Goal: Task Accomplishment & Management: Manage account settings

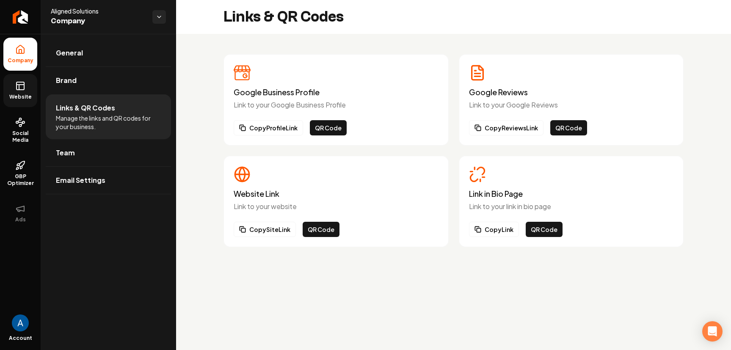
click at [20, 91] on link "Website" at bounding box center [20, 90] width 34 height 33
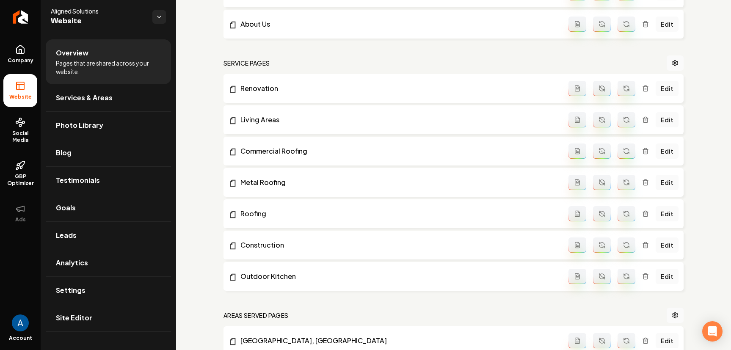
scroll to position [484, 0]
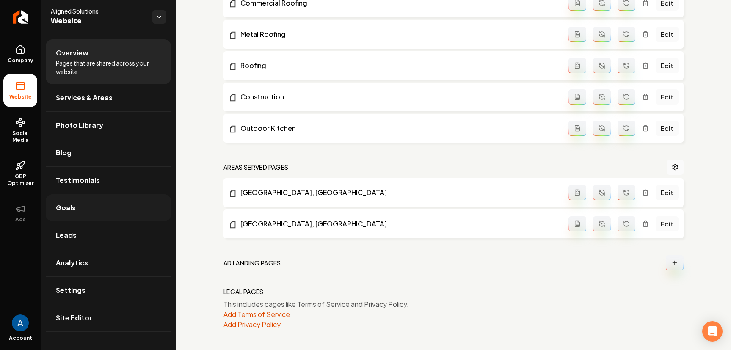
click at [72, 211] on span "Goals" at bounding box center [66, 208] width 20 height 10
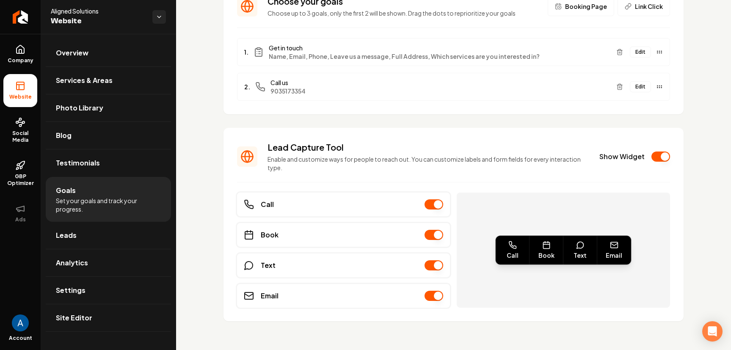
scroll to position [77, 0]
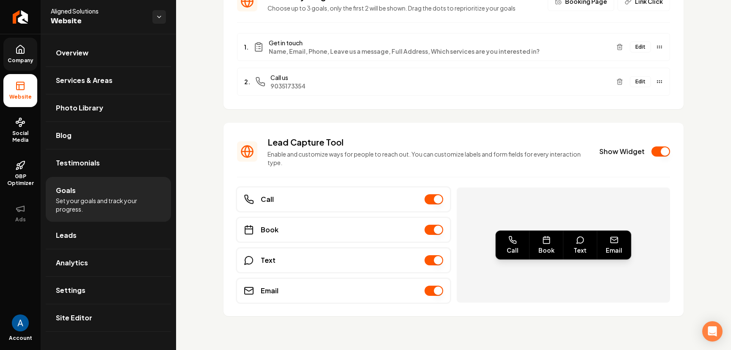
click at [16, 55] on link "Company" at bounding box center [20, 54] width 34 height 33
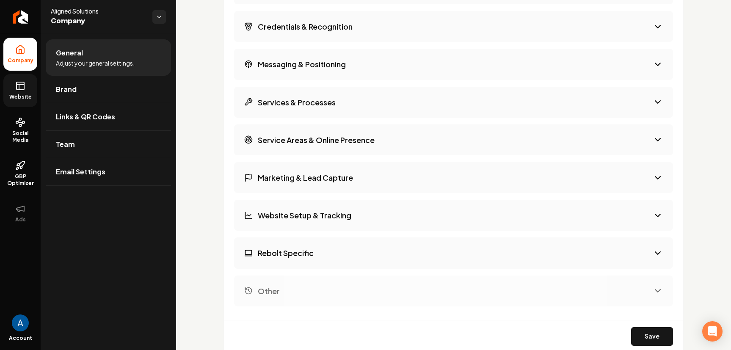
scroll to position [1488, 0]
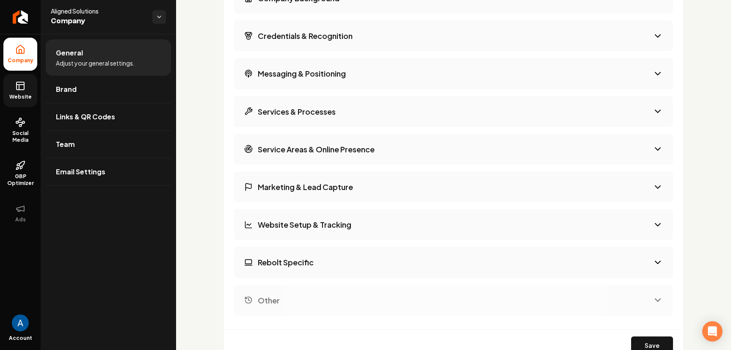
click at [295, 262] on h3 "Rebolt Specific" at bounding box center [286, 262] width 56 height 11
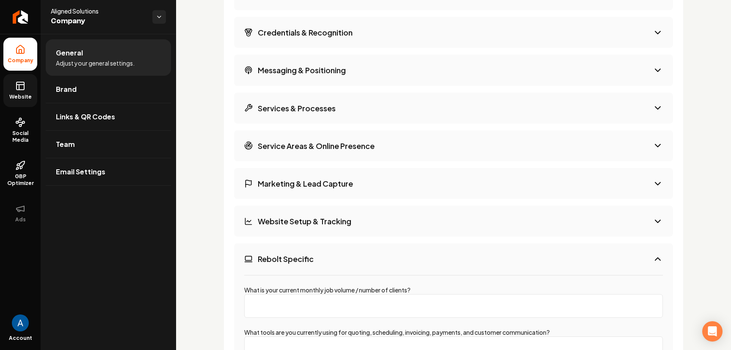
scroll to position [1498, 0]
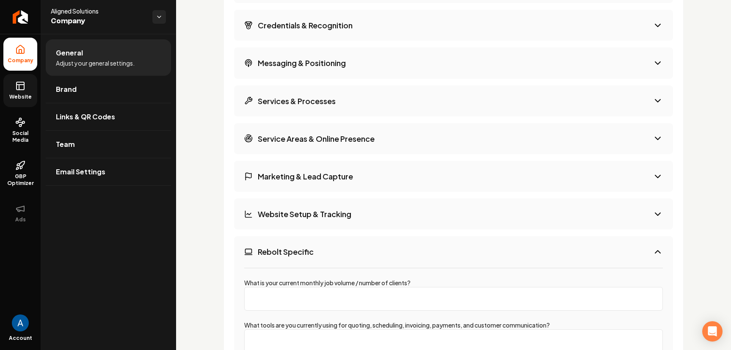
click at [296, 251] on h3 "Rebolt Specific" at bounding box center [286, 251] width 56 height 11
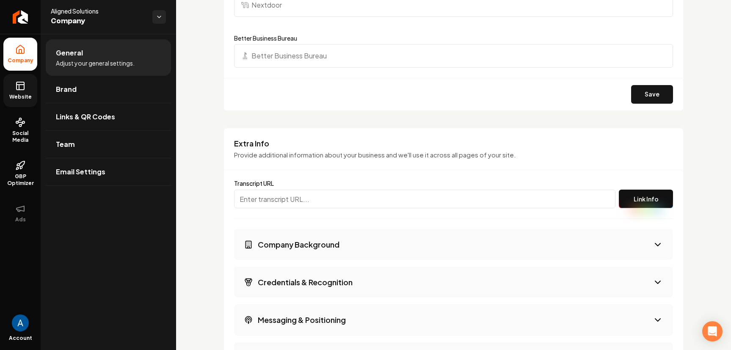
scroll to position [1208, 0]
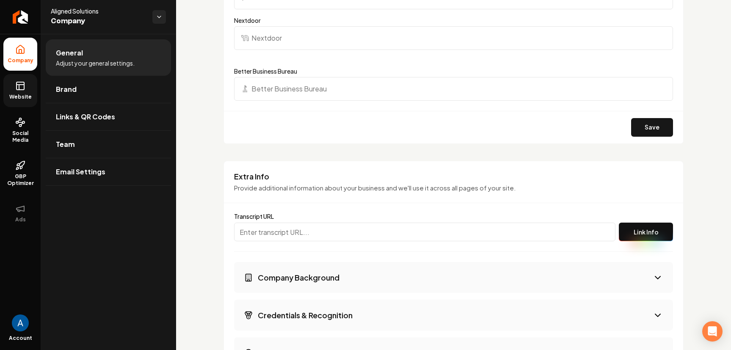
click at [283, 239] on input "Main content area" at bounding box center [424, 232] width 381 height 19
paste input "[URL]"
type input "[URL]"
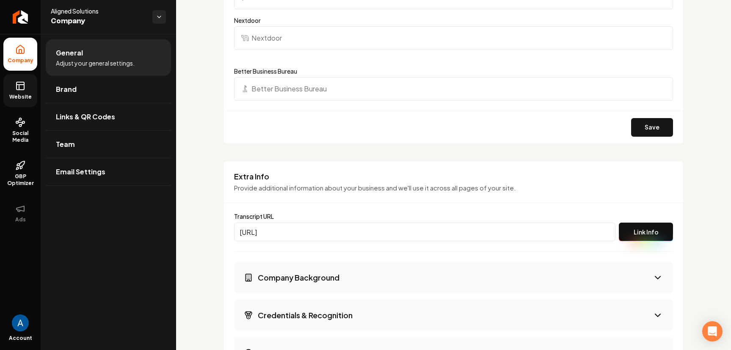
click at [623, 232] on button "Link Info" at bounding box center [646, 232] width 54 height 19
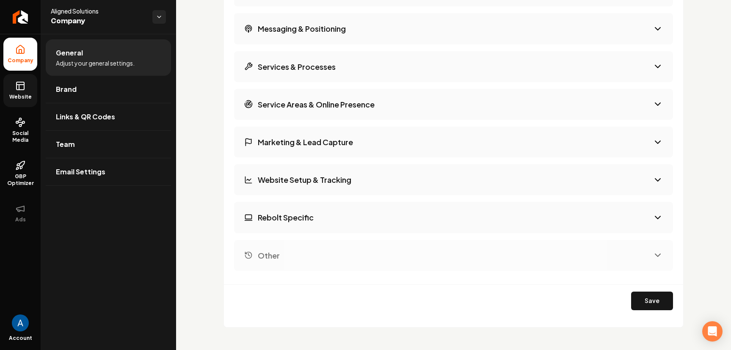
scroll to position [2067, 0]
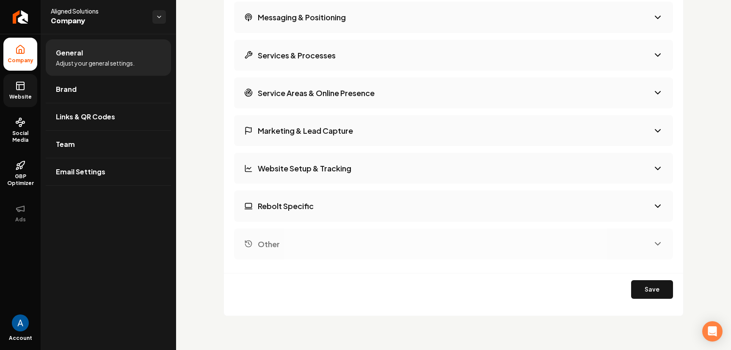
click at [634, 287] on button "Save" at bounding box center [652, 289] width 42 height 19
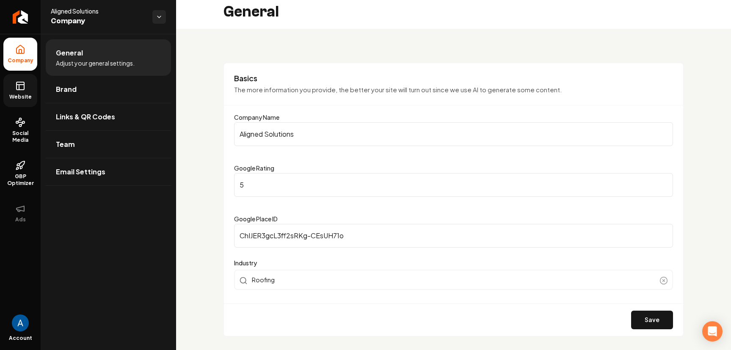
scroll to position [0, 0]
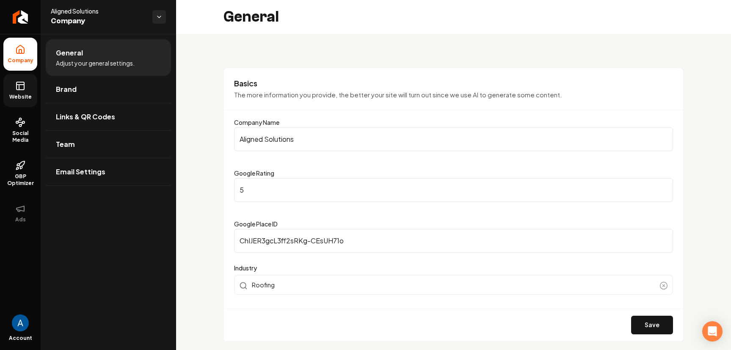
click at [17, 94] on span "Website" at bounding box center [20, 97] width 29 height 7
